Goal: Information Seeking & Learning: Learn about a topic

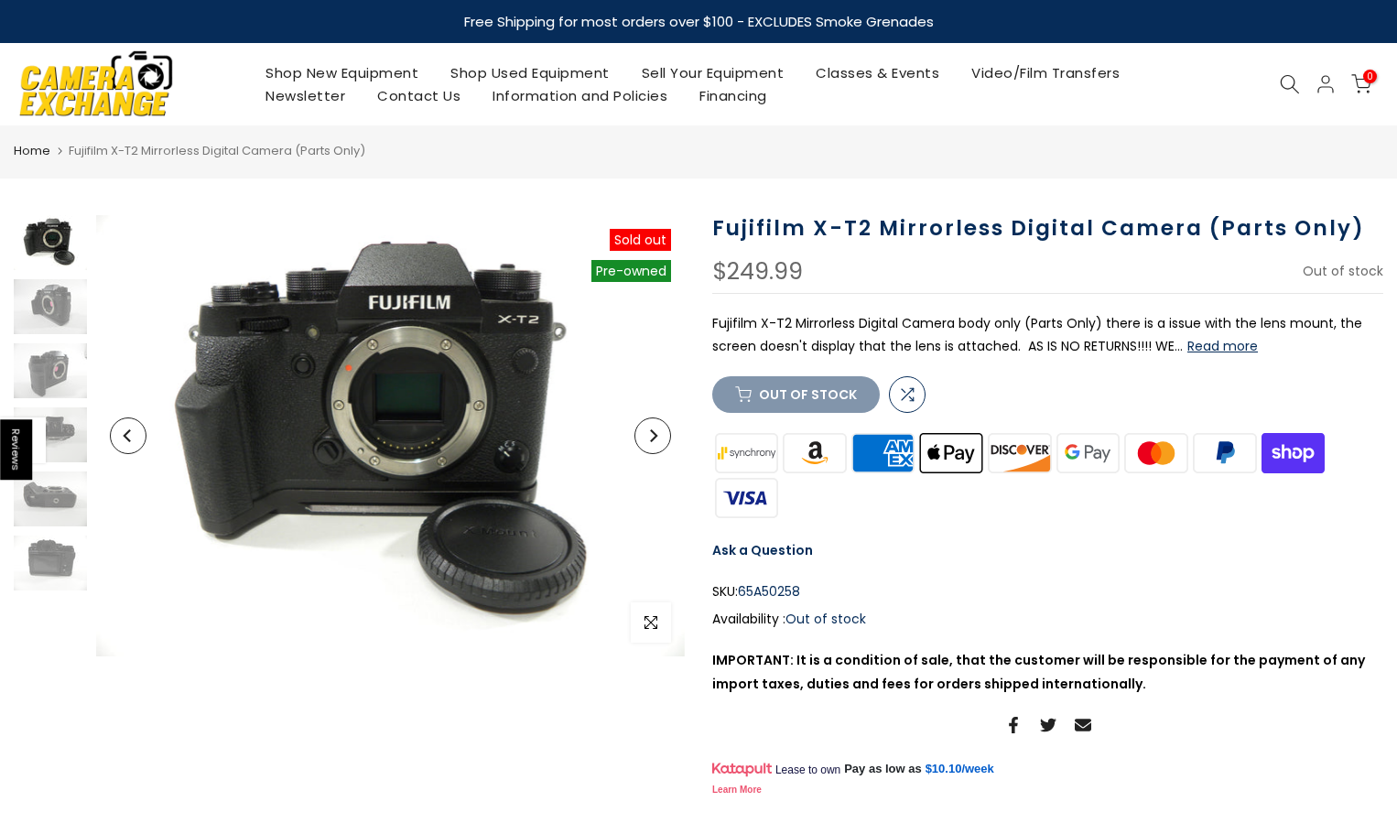
click at [655, 439] on icon "Next" at bounding box center [653, 435] width 7 height 13
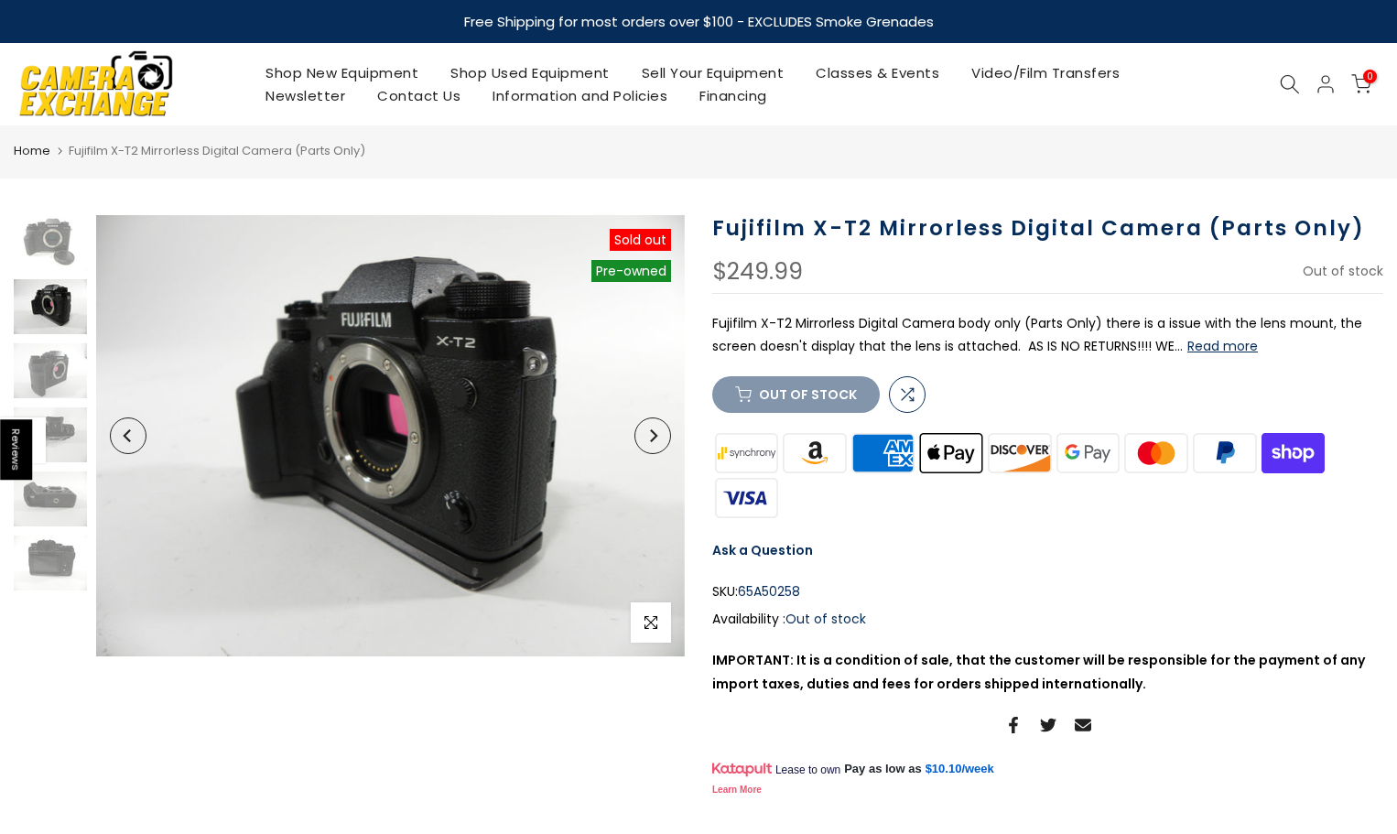
click at [655, 439] on icon "Next" at bounding box center [653, 435] width 7 height 13
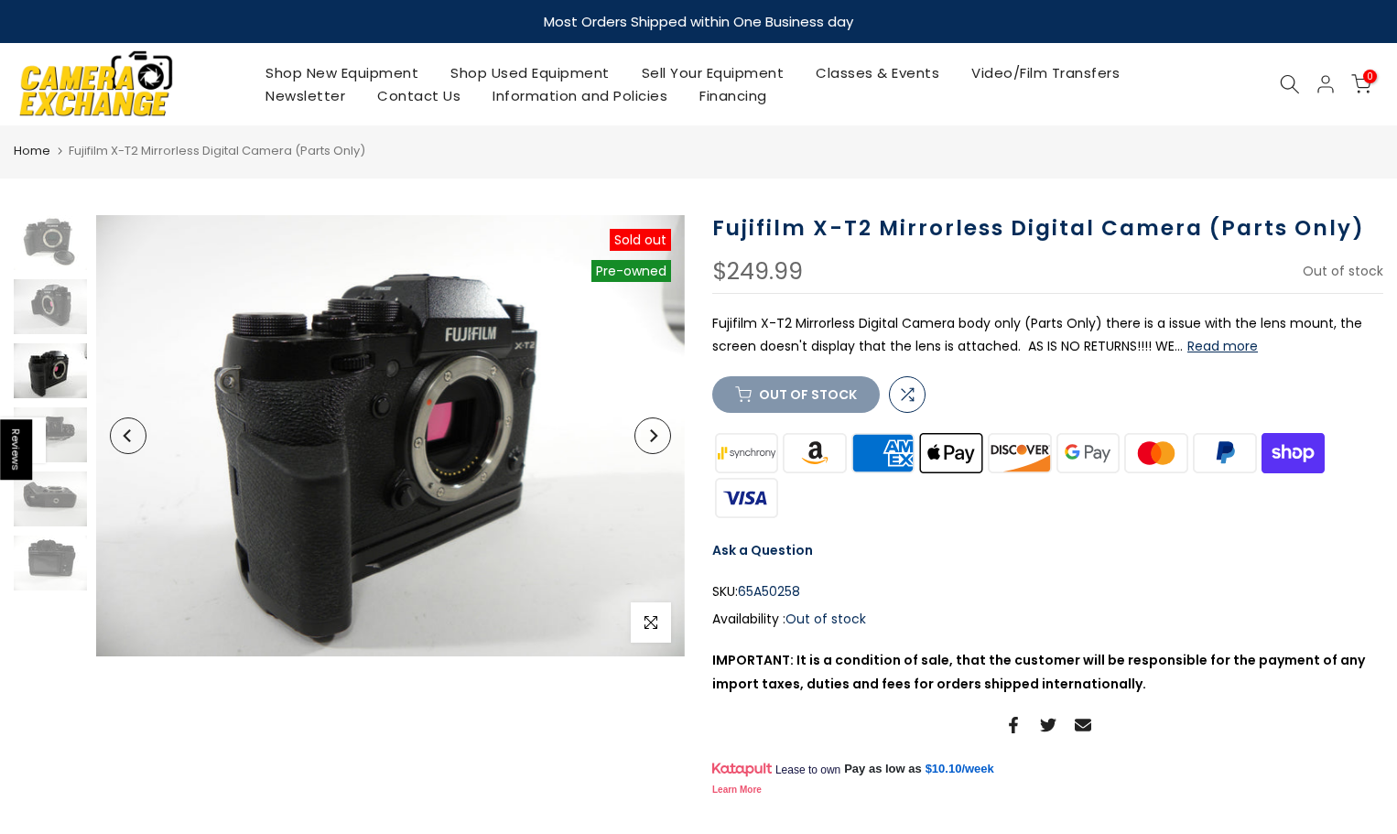
click at [655, 439] on icon "Next" at bounding box center [653, 435] width 7 height 13
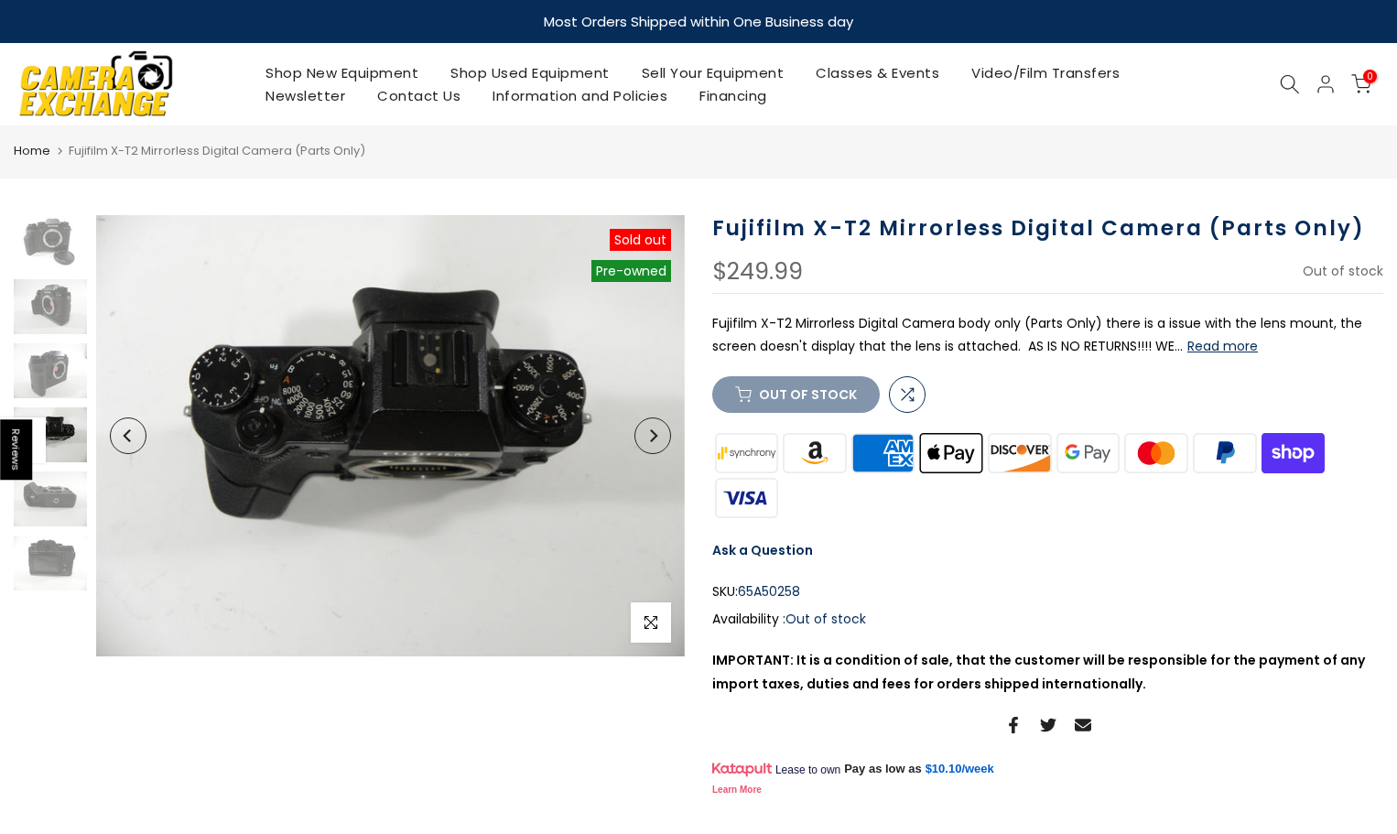
click at [655, 439] on icon "Next" at bounding box center [653, 435] width 7 height 13
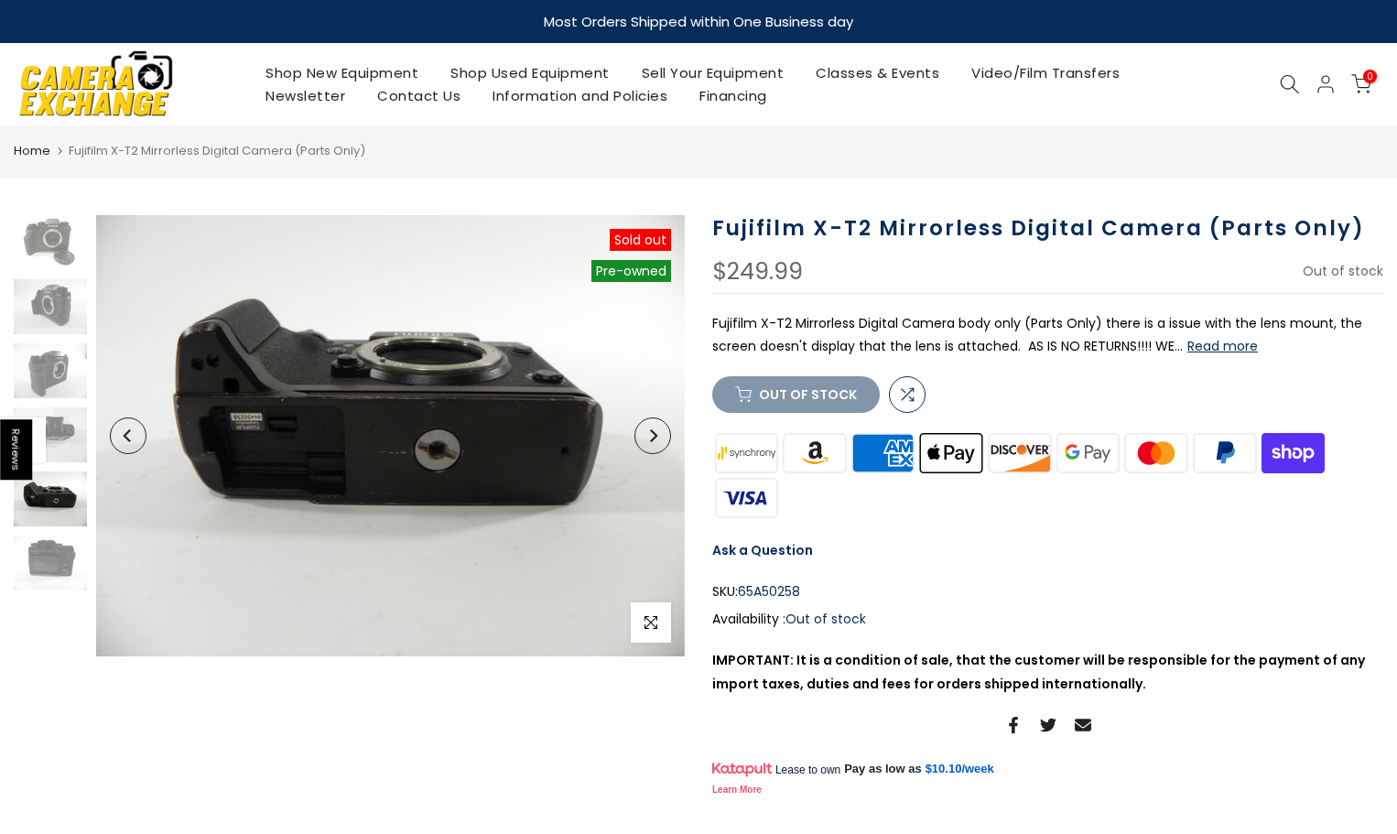
click at [655, 439] on icon "Next" at bounding box center [653, 435] width 7 height 13
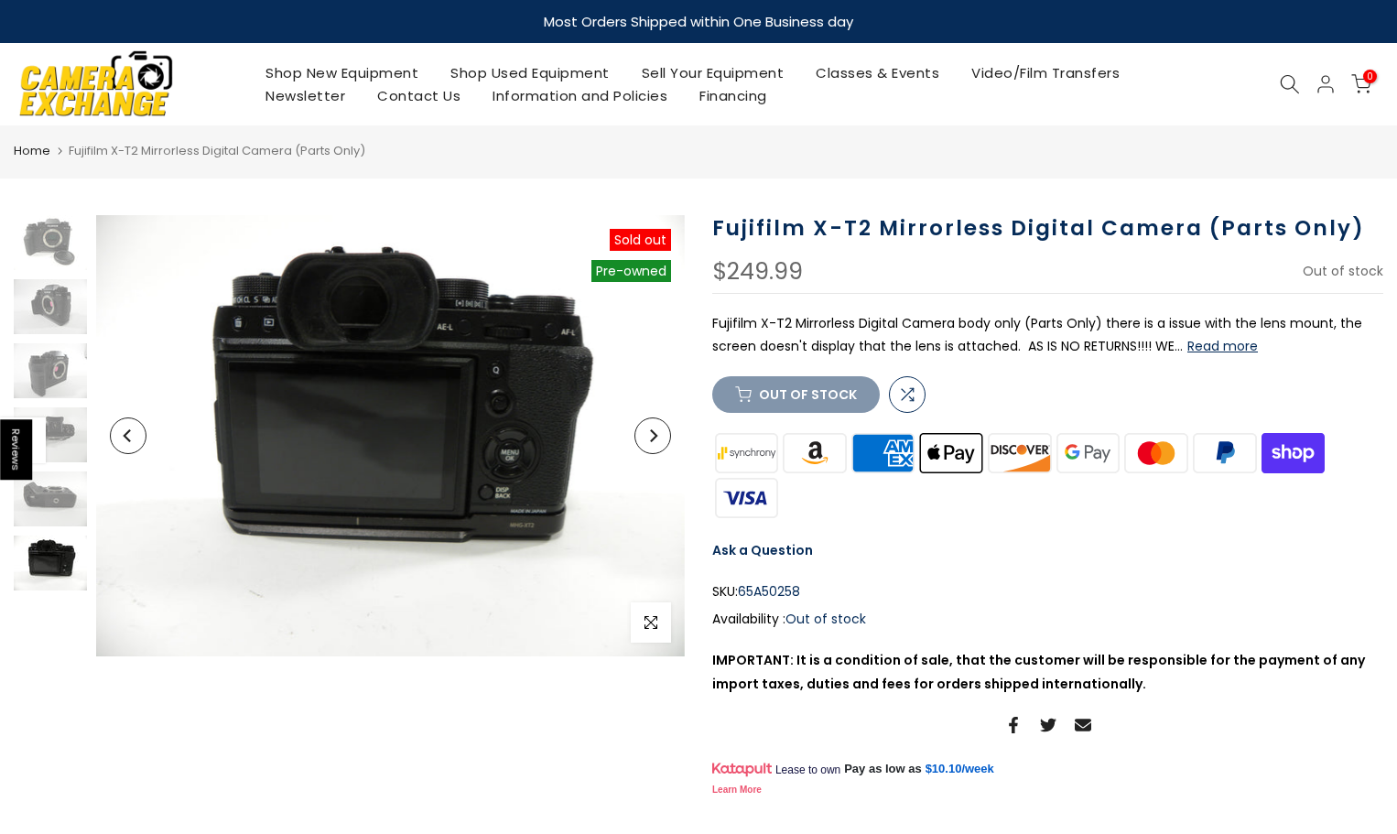
click at [655, 438] on icon "Next" at bounding box center [653, 435] width 7 height 13
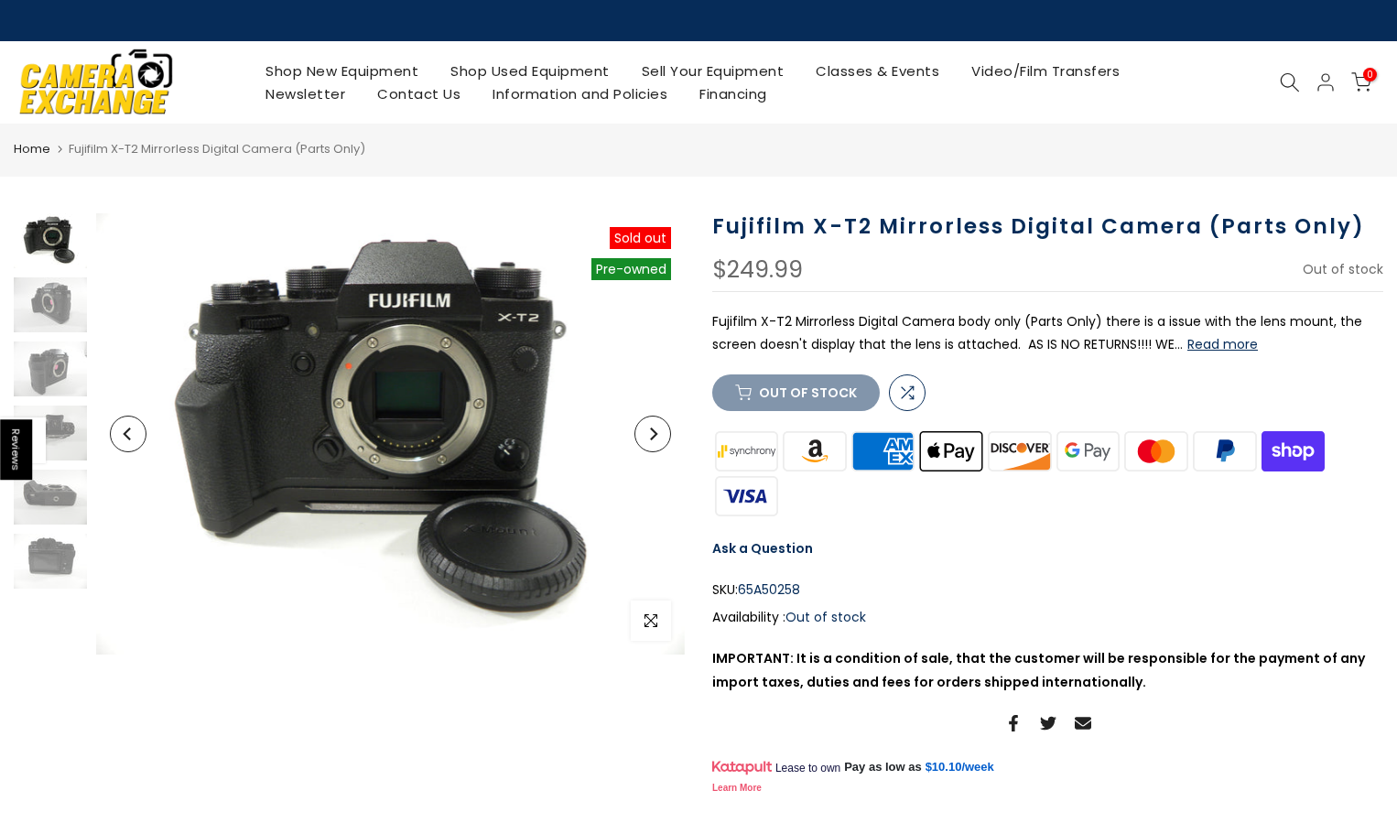
click at [652, 433] on icon "Next" at bounding box center [653, 434] width 13 height 13
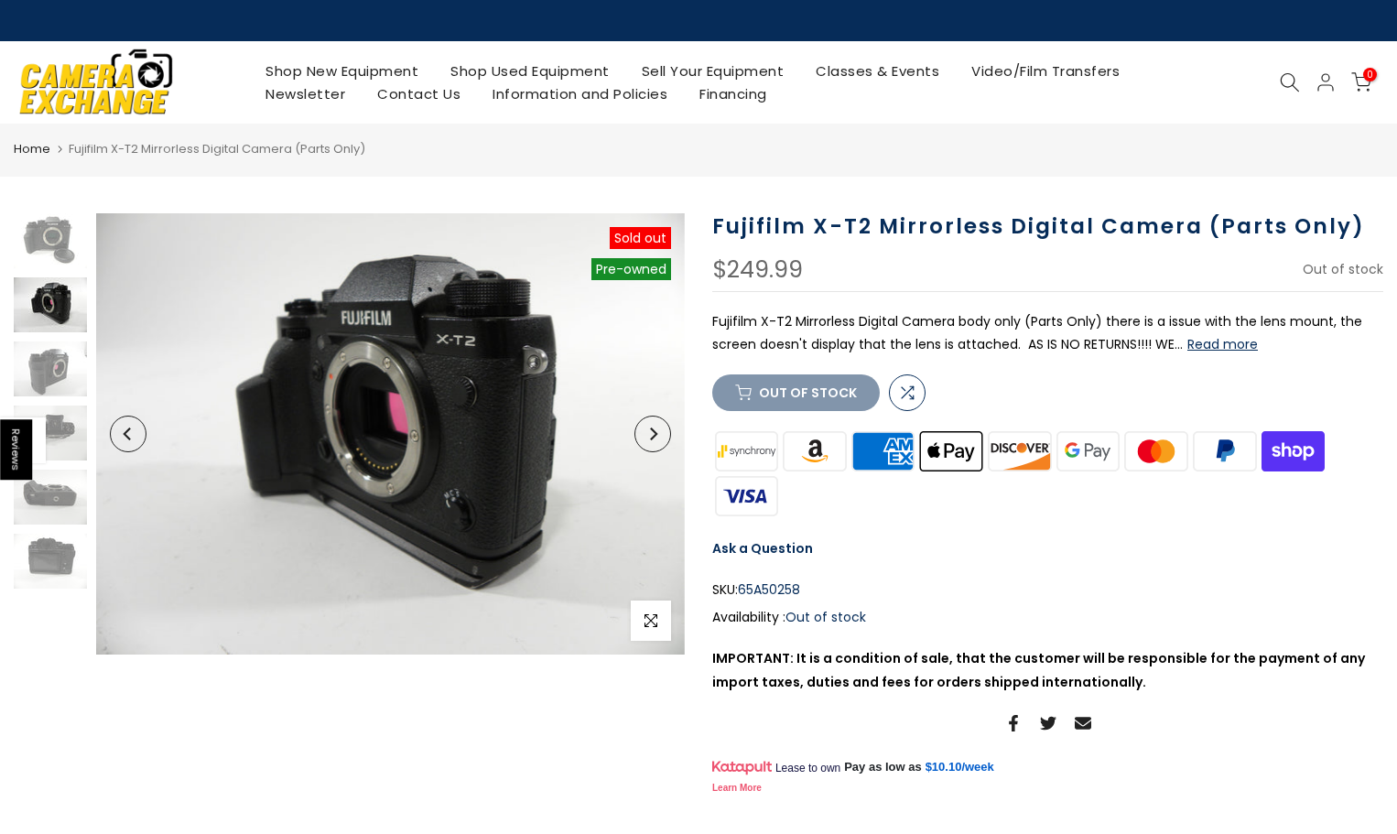
click at [652, 433] on icon "Next" at bounding box center [653, 434] width 13 height 13
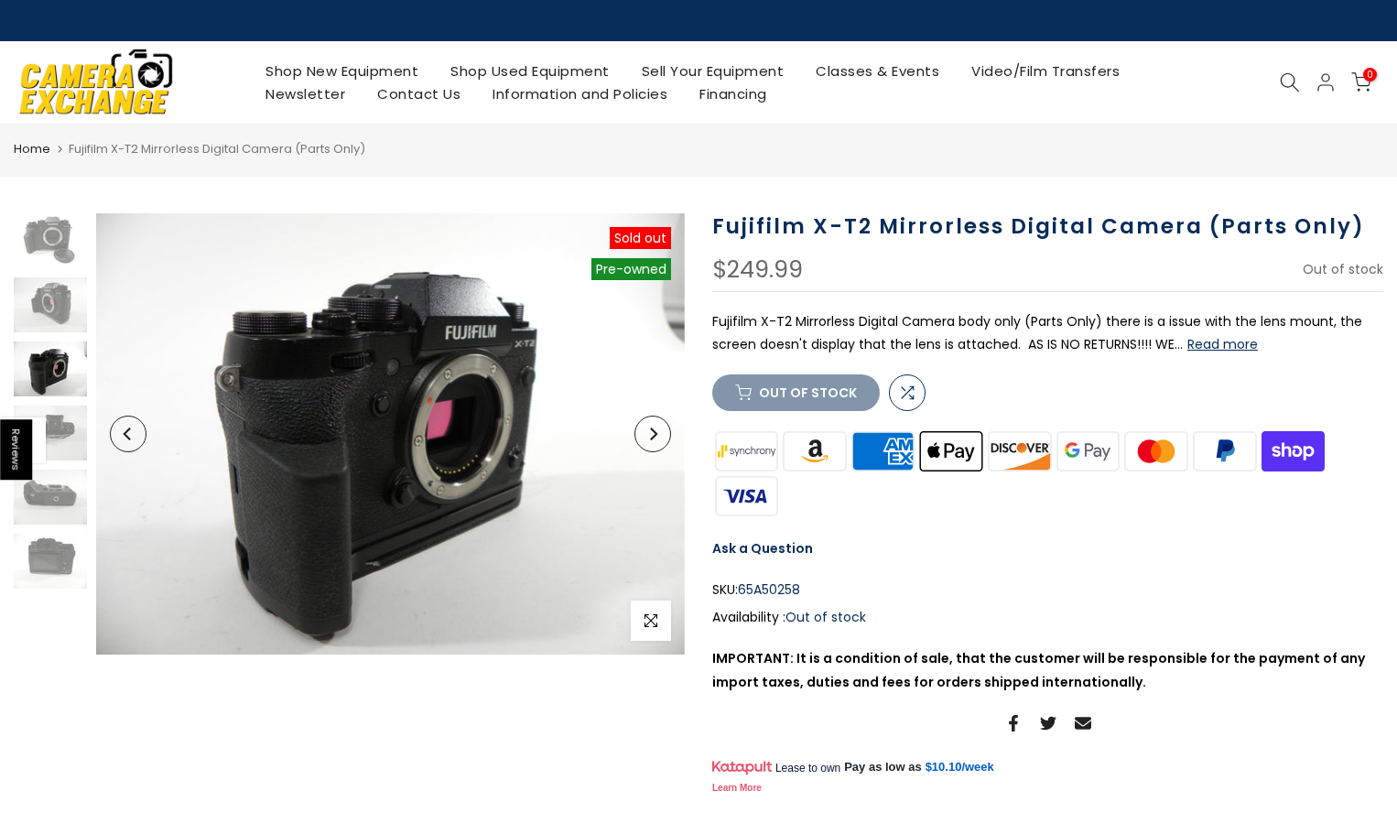
click at [652, 433] on icon "Next" at bounding box center [653, 434] width 13 height 13
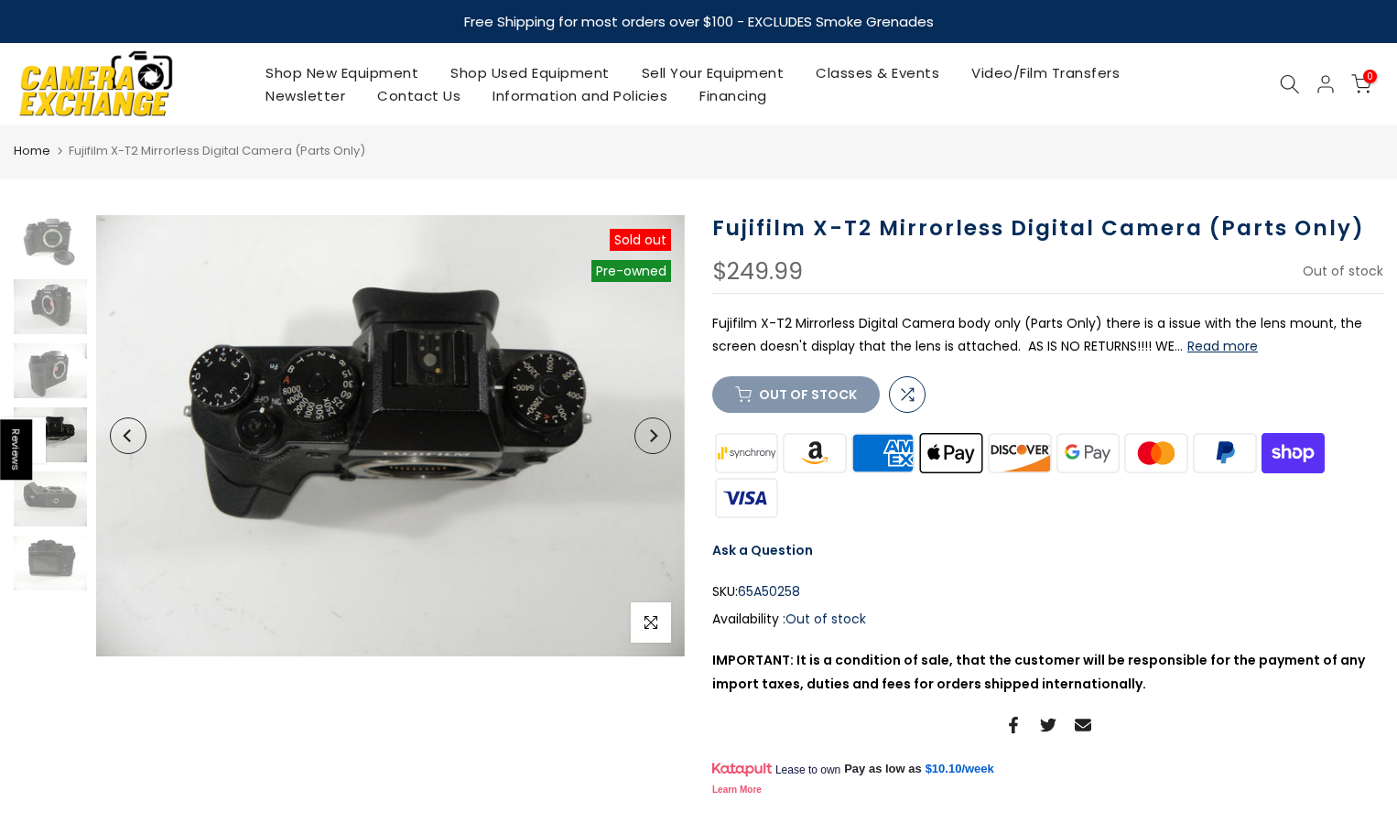
click at [1206, 353] on button "Read more" at bounding box center [1223, 346] width 71 height 16
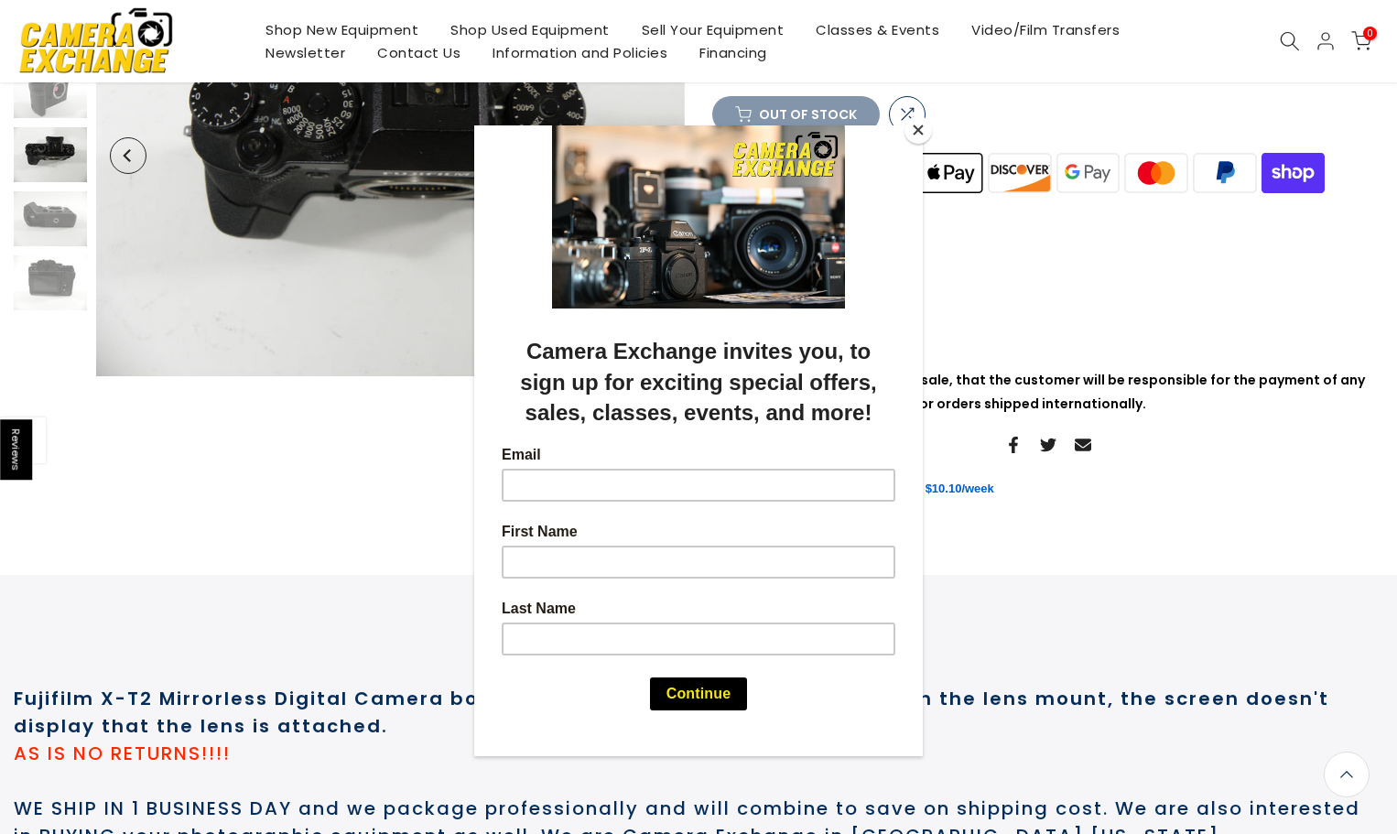
scroll to position [131, 0]
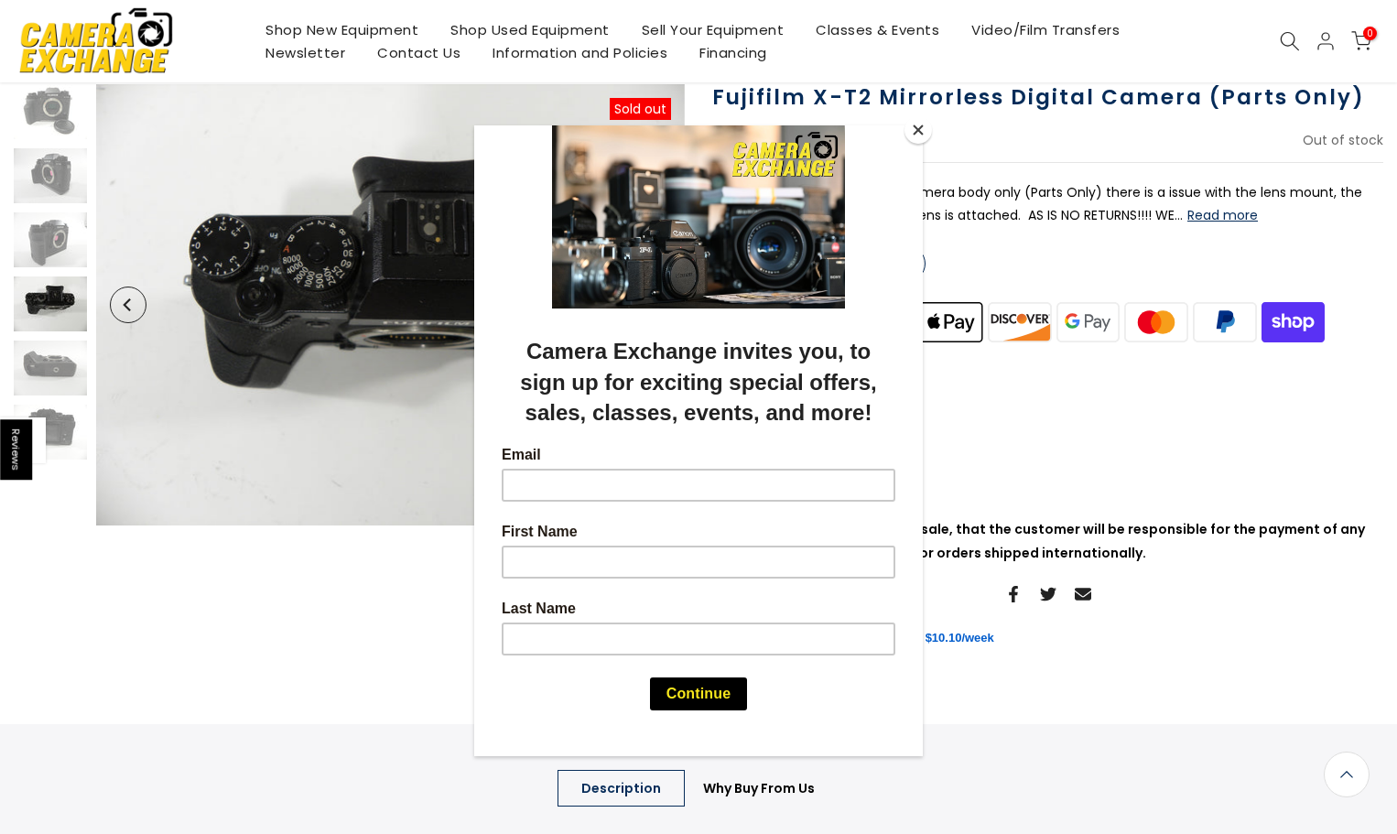
click at [928, 132] on button "Close" at bounding box center [918, 129] width 27 height 27
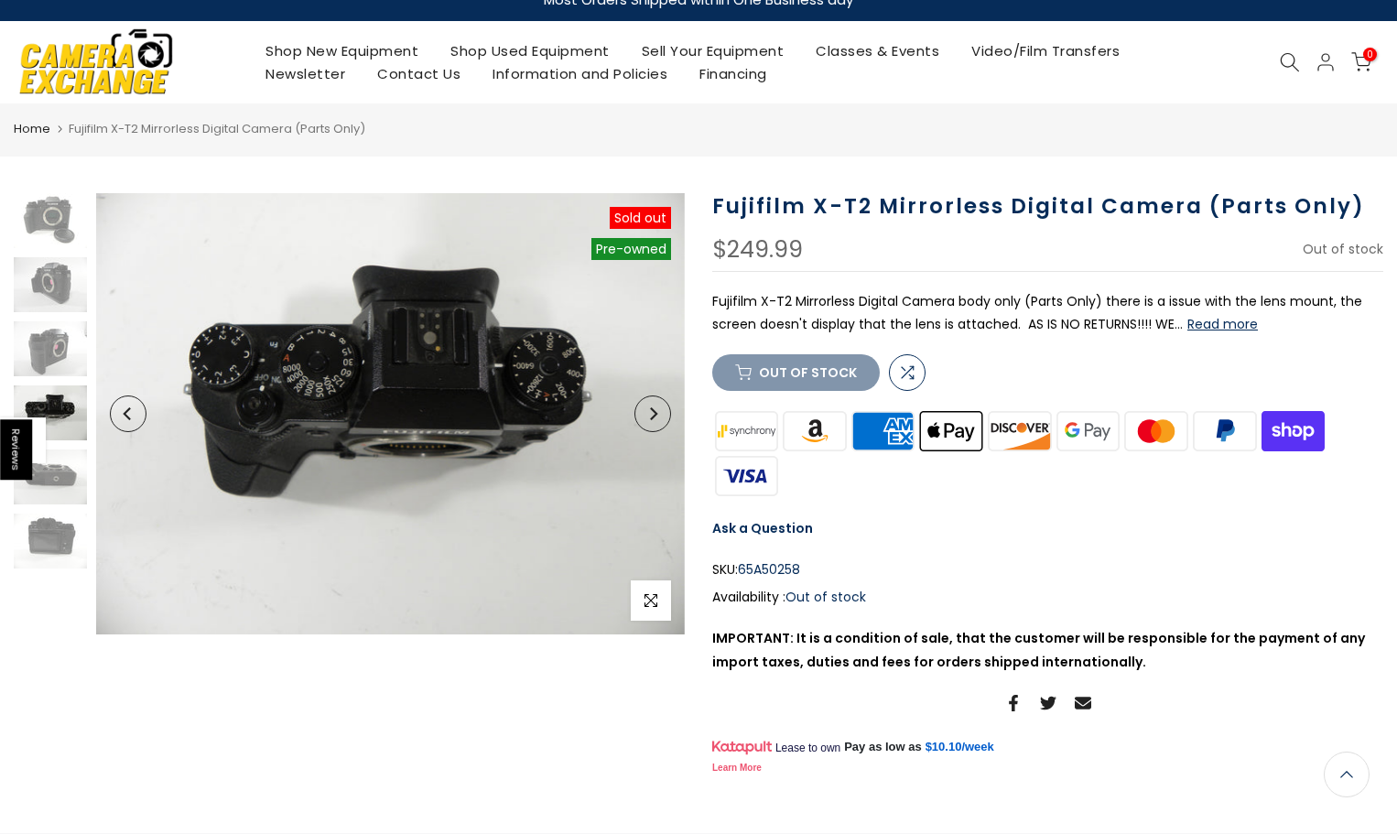
scroll to position [0, 0]
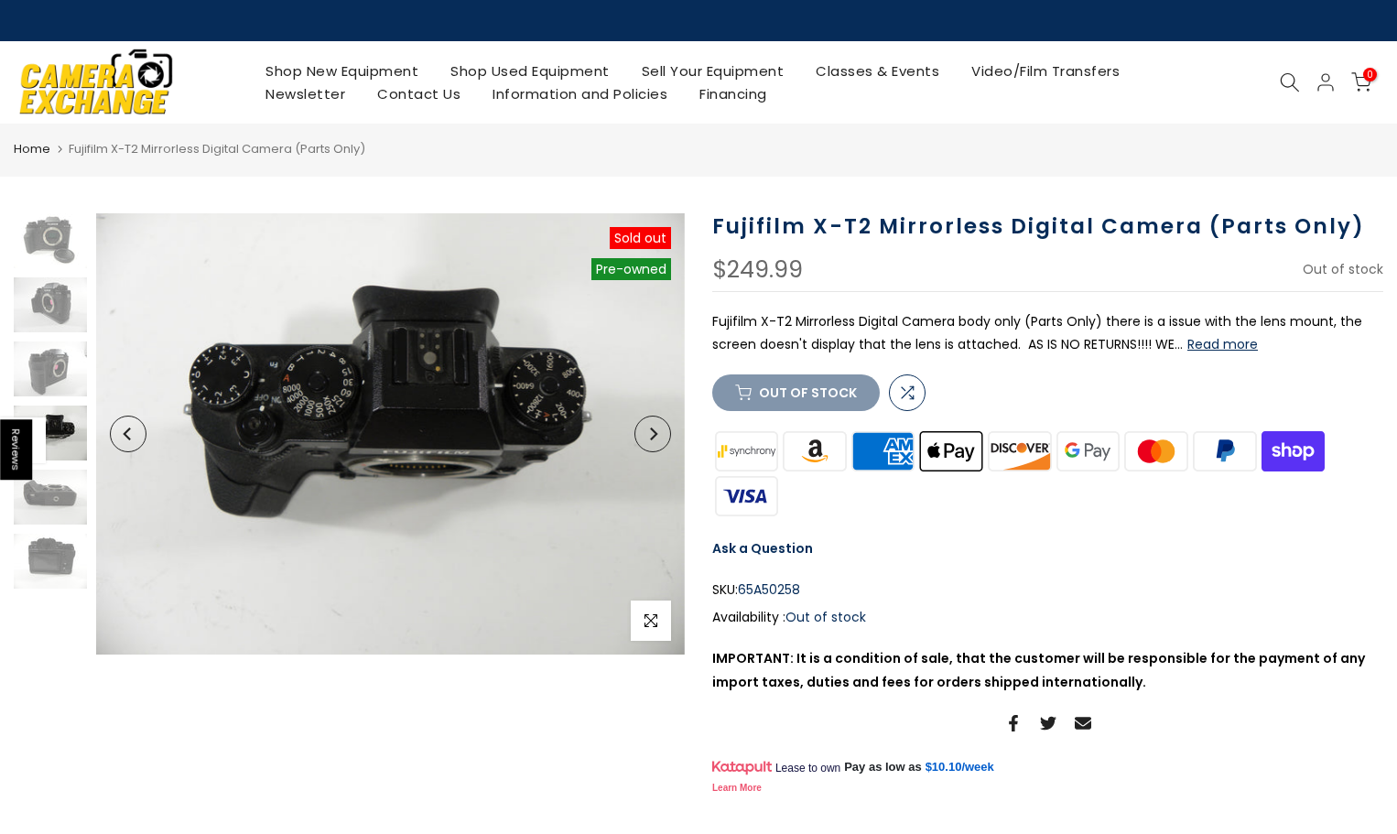
click at [1201, 349] on button "Read more" at bounding box center [1223, 344] width 71 height 16
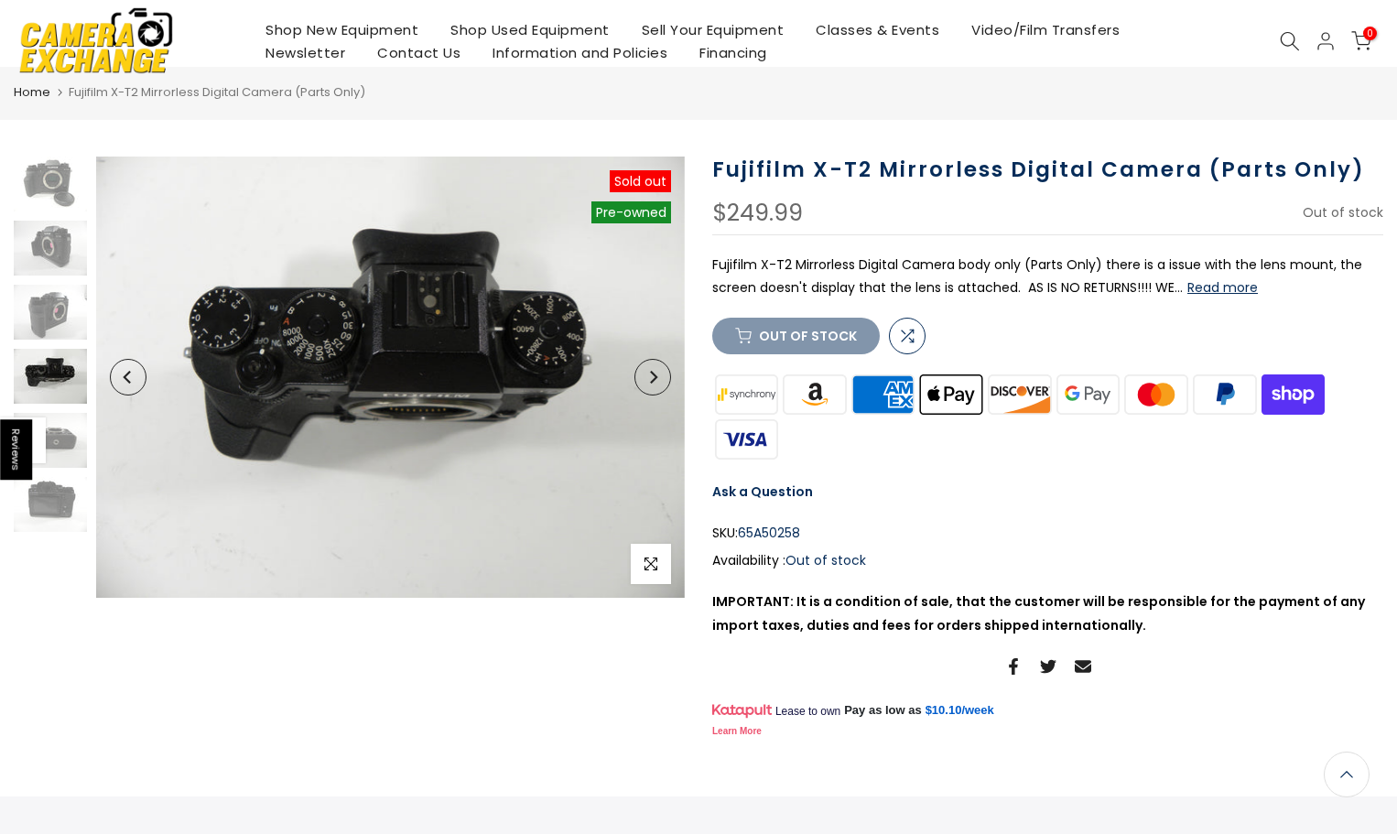
scroll to position [38, 0]
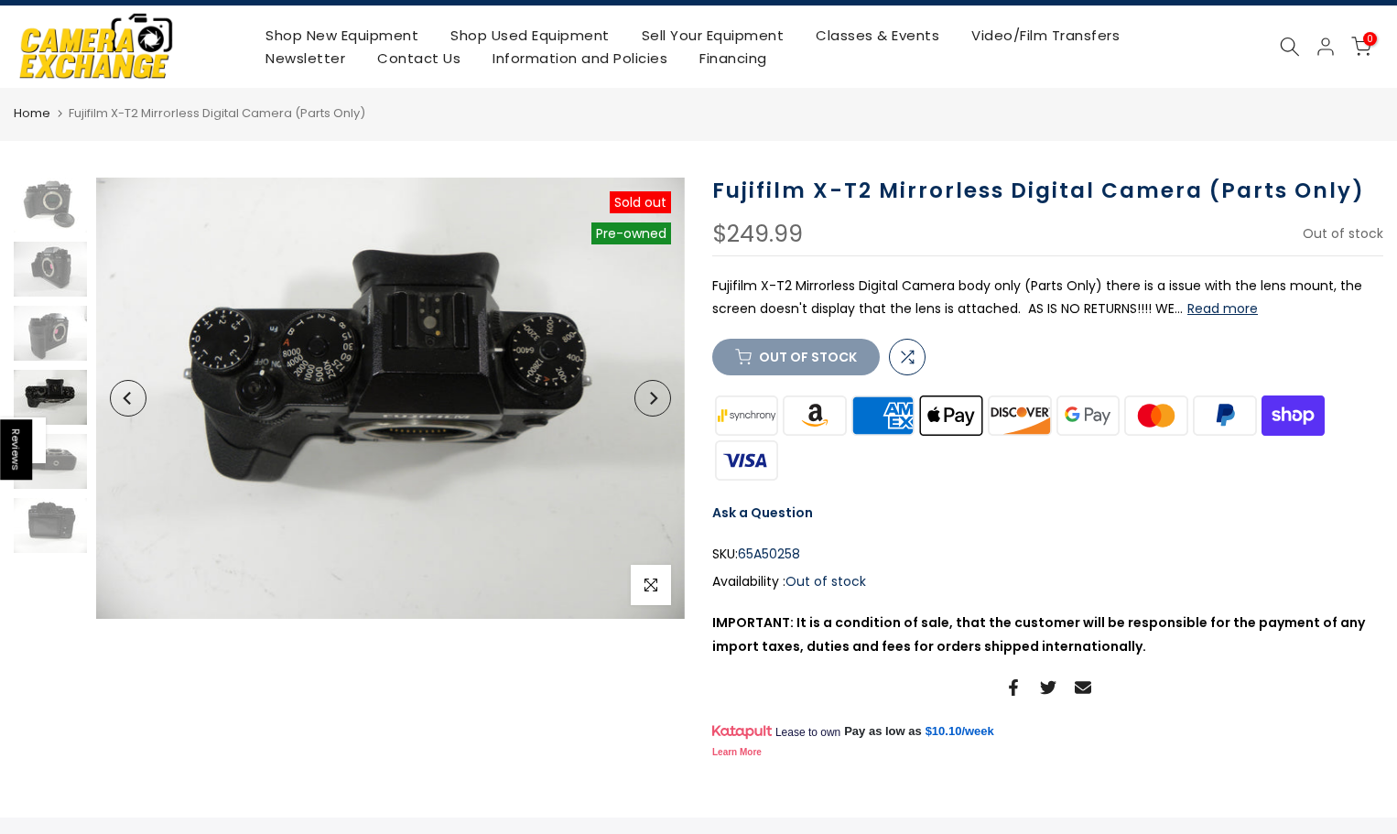
click at [1213, 310] on button "Read more" at bounding box center [1223, 308] width 71 height 16
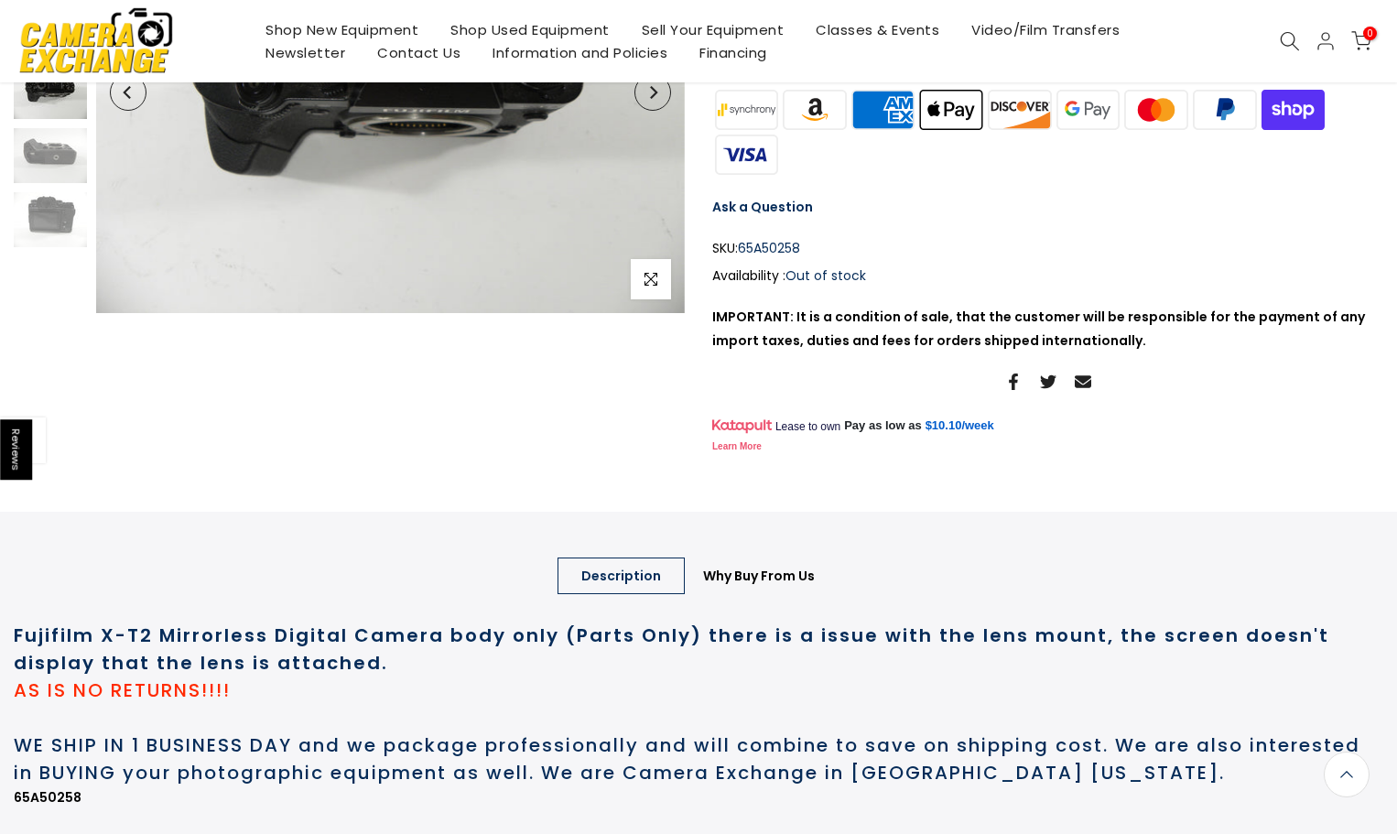
scroll to position [39, 0]
